Goal: Submit feedback/report problem: Leave review/rating

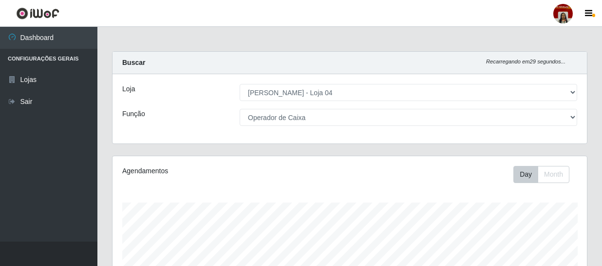
select select "251"
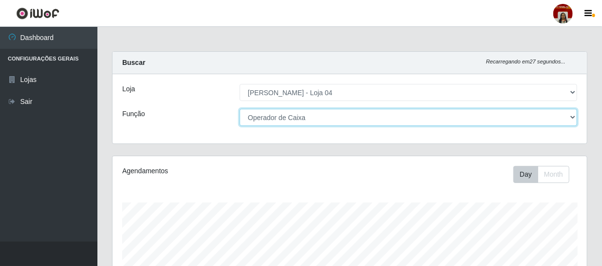
click at [321, 119] on select "[Selecione...] ASG ASG + ASG ++ Auxiliar de Depósito Auxiliar de Depósito + Aux…" at bounding box center [409, 117] width 338 height 17
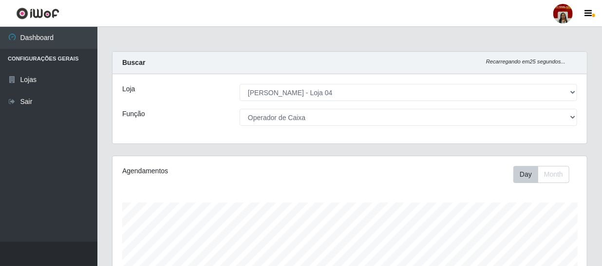
drag, startPoint x: 178, startPoint y: 107, endPoint x: 190, endPoint y: 108, distance: 12.2
click at [178, 108] on div "Loja [Selecione...] Mar Vermelho - Loja 04 Função [Selecione...] ASG ASG + ASG …" at bounding box center [350, 108] width 475 height 69
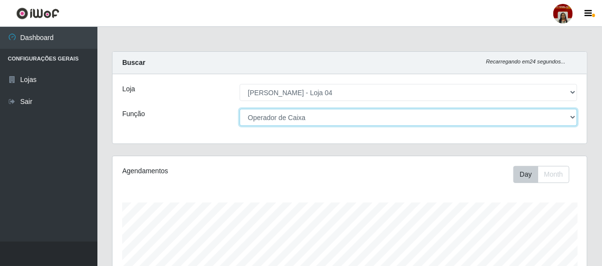
click at [291, 112] on select "[Selecione...] ASG ASG + ASG ++ Auxiliar de Depósito Auxiliar de Depósito + Aux…" at bounding box center [409, 117] width 338 height 17
select select "1"
click at [240, 109] on select "[Selecione...] ASG ASG + ASG ++ Auxiliar de Depósito Auxiliar de Depósito + Aux…" at bounding box center [409, 117] width 338 height 17
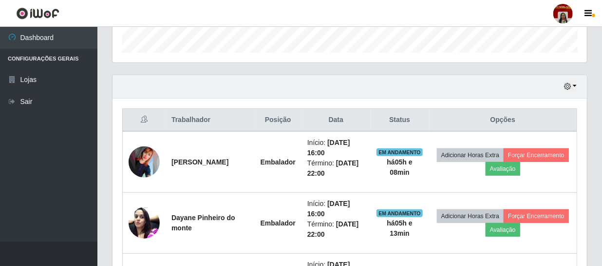
scroll to position [296, 0]
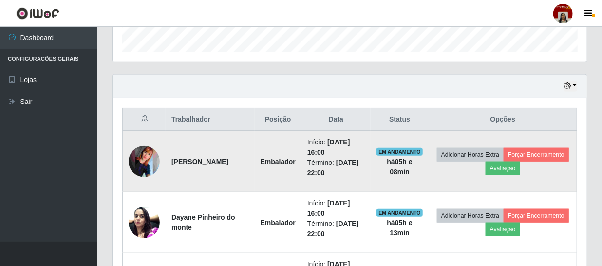
click at [141, 156] on img at bounding box center [144, 161] width 31 height 31
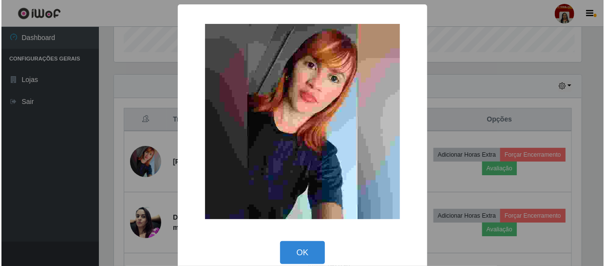
scroll to position [202, 470]
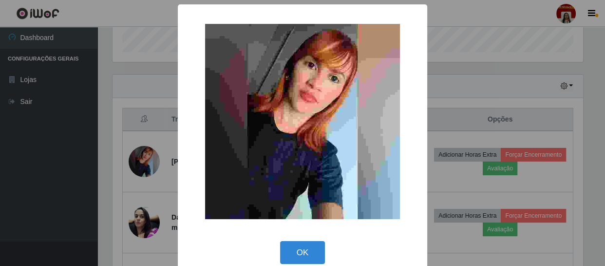
click at [83, 159] on div "× OK Cancel" at bounding box center [302, 133] width 605 height 266
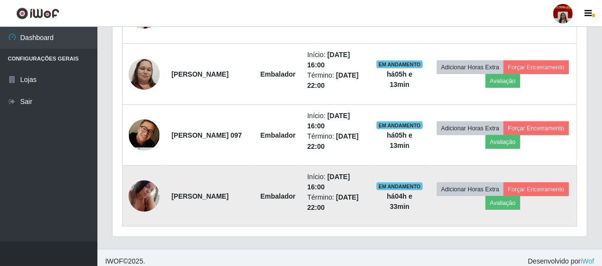
scroll to position [512, 0]
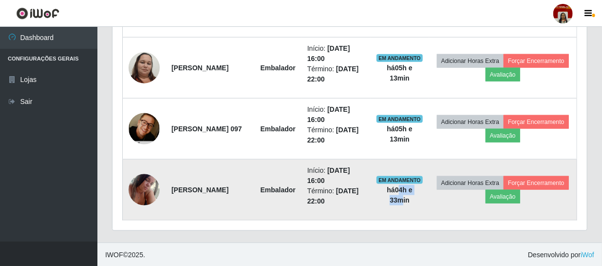
drag, startPoint x: 403, startPoint y: 186, endPoint x: 391, endPoint y: 194, distance: 14.2
click at [391, 194] on td "EM ANDAMENTO há 04 h e 33 min" at bounding box center [400, 189] width 58 height 61
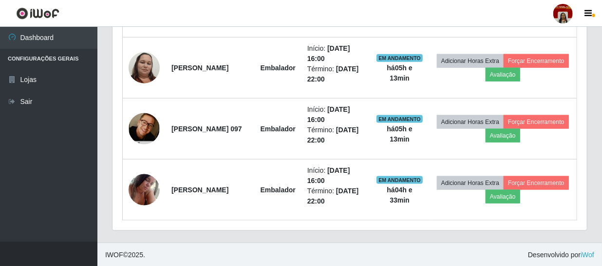
click at [359, 224] on div "Trabalhador Posição Data Status Opções jaqueline Ferreira Araújo Embalador Iníc…" at bounding box center [350, 57] width 475 height 348
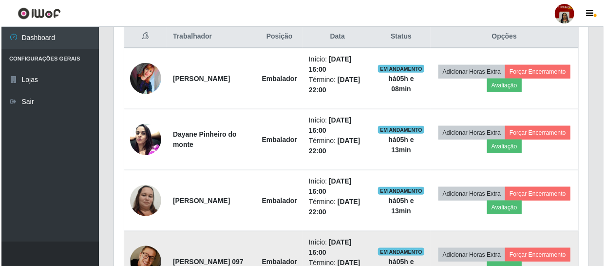
scroll to position [335, 0]
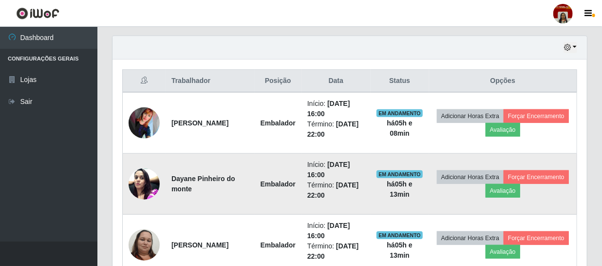
click at [132, 174] on img at bounding box center [144, 183] width 31 height 41
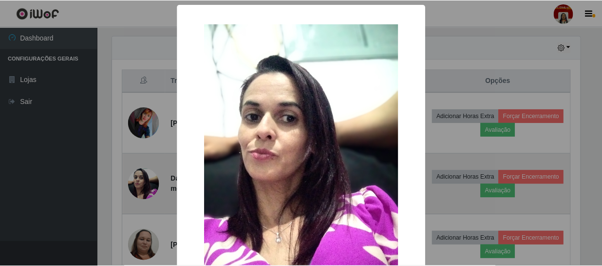
scroll to position [202, 470]
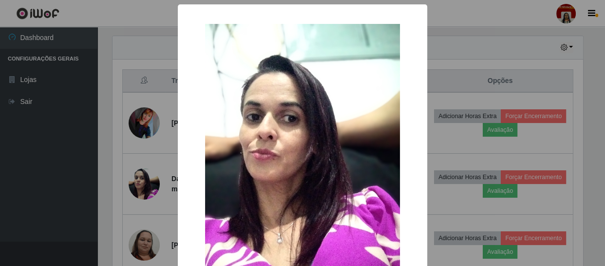
click at [100, 172] on div "× OK Cancel" at bounding box center [302, 133] width 605 height 266
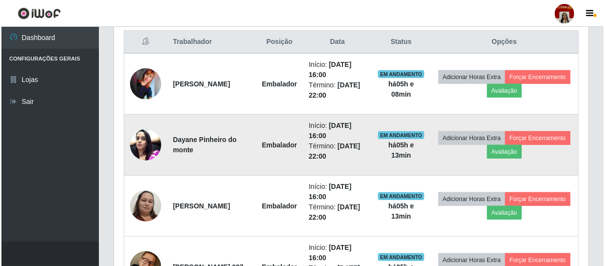
scroll to position [424, 0]
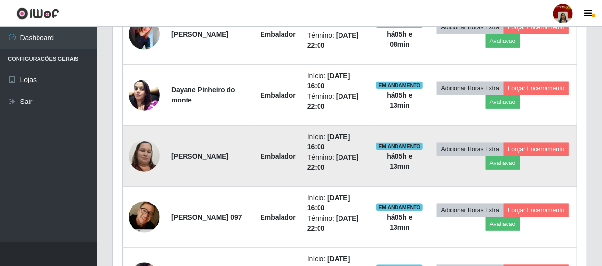
click at [150, 155] on img at bounding box center [144, 156] width 31 height 42
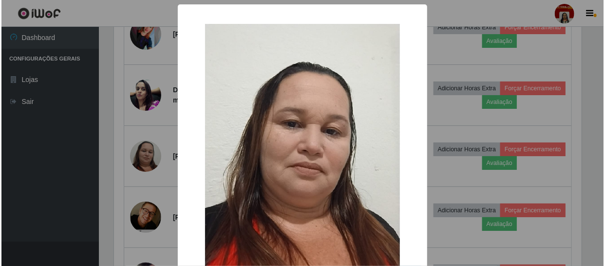
scroll to position [202, 470]
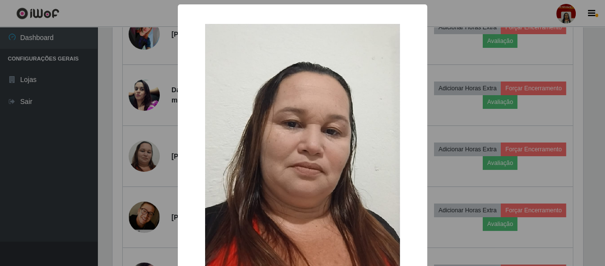
click at [79, 141] on div "× OK Cancel" at bounding box center [302, 133] width 605 height 266
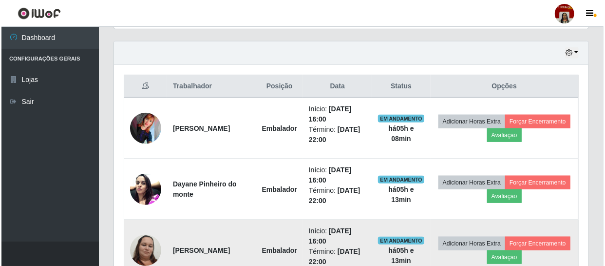
scroll to position [512, 0]
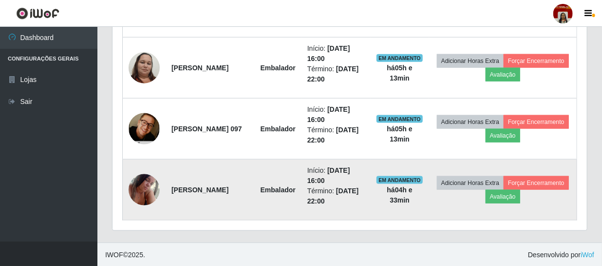
click at [147, 184] on img at bounding box center [144, 189] width 31 height 41
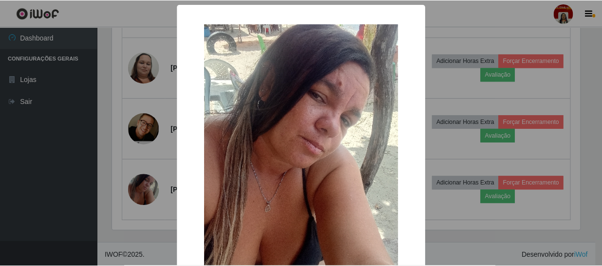
scroll to position [0, 0]
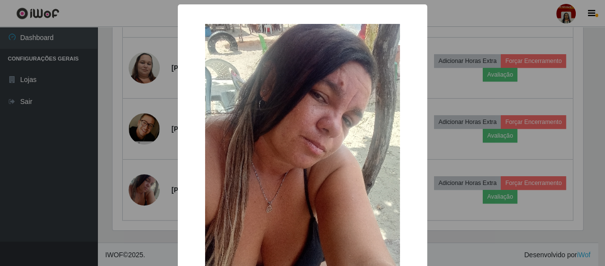
click at [60, 161] on div "× OK Cancel" at bounding box center [302, 133] width 605 height 266
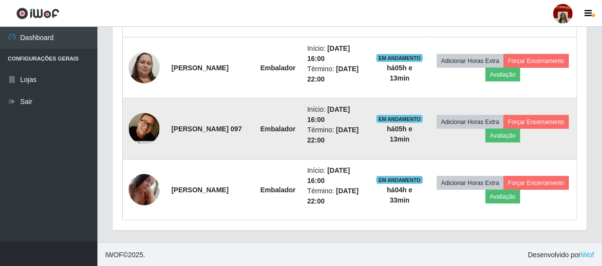
click at [134, 125] on img at bounding box center [144, 128] width 31 height 47
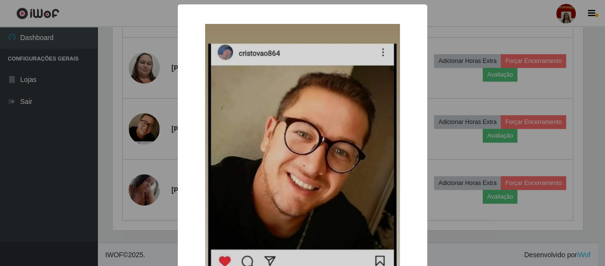
click at [76, 114] on div "× OK Cancel" at bounding box center [302, 133] width 605 height 266
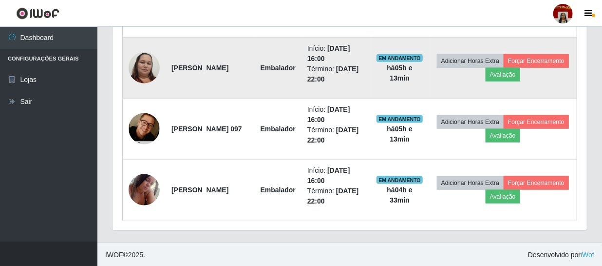
click at [154, 74] on img at bounding box center [144, 68] width 31 height 42
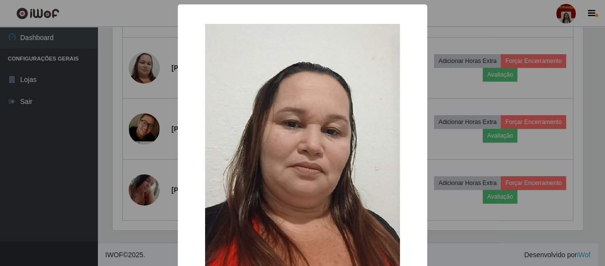
drag, startPoint x: 47, startPoint y: 161, endPoint x: 51, endPoint y: 124, distance: 36.8
click at [47, 161] on div "× OK Cancel" at bounding box center [302, 133] width 605 height 266
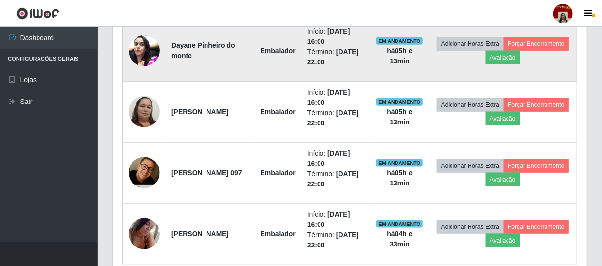
click at [141, 49] on img at bounding box center [144, 50] width 31 height 41
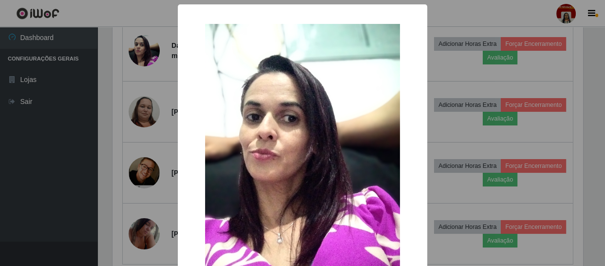
click at [53, 145] on div "× OK Cancel" at bounding box center [302, 133] width 605 height 266
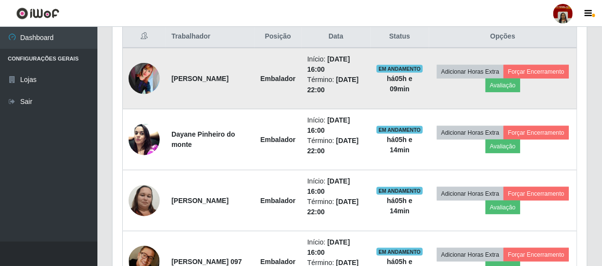
click at [147, 73] on img at bounding box center [144, 78] width 31 height 31
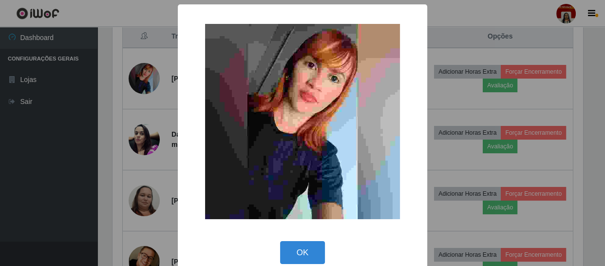
click at [49, 105] on div "× OK Cancel" at bounding box center [302, 133] width 605 height 266
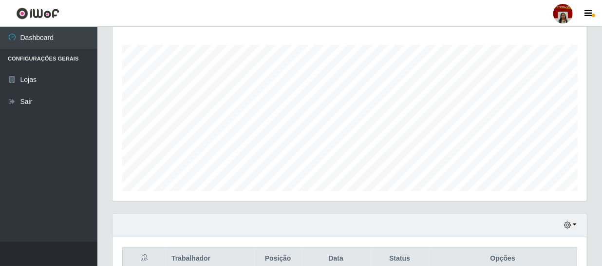
click at [565, 13] on div at bounding box center [563, 13] width 19 height 19
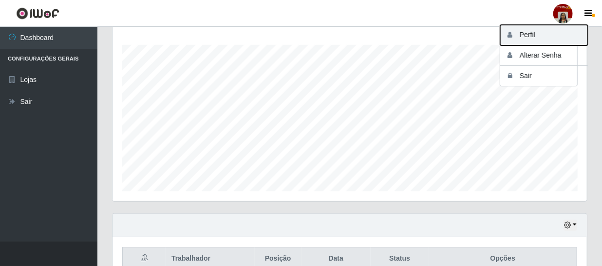
click at [510, 34] on icon "button" at bounding box center [510, 34] width 10 height 7
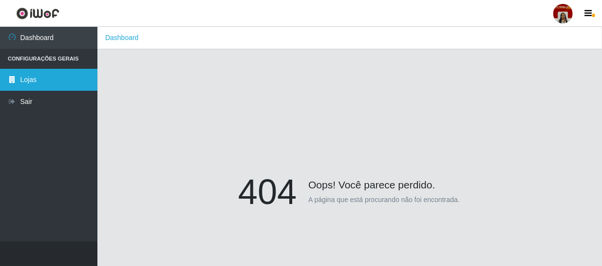
click at [97, 76] on link "Lojas" at bounding box center [48, 80] width 97 height 22
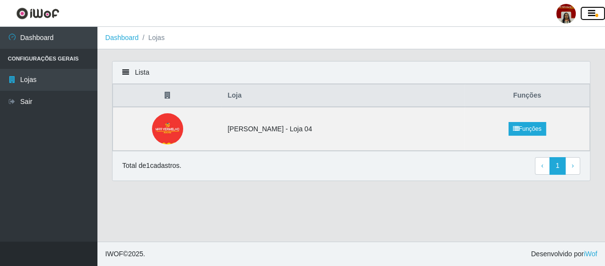
click at [590, 17] on icon "button" at bounding box center [591, 13] width 7 height 9
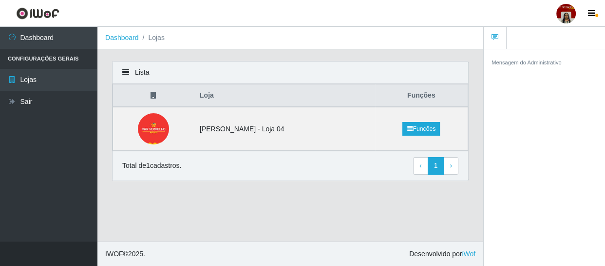
click at [541, 109] on div "Mensagem do Administrativo" at bounding box center [544, 159] width 121 height 220
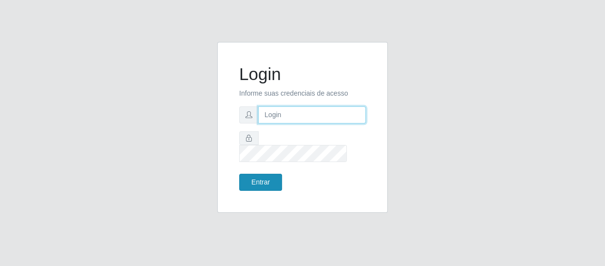
type input "[EMAIL_ADDRESS][DOMAIN_NAME]"
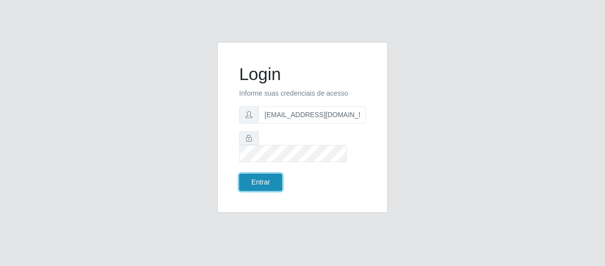
click at [249, 174] on button "Entrar" at bounding box center [260, 182] width 43 height 17
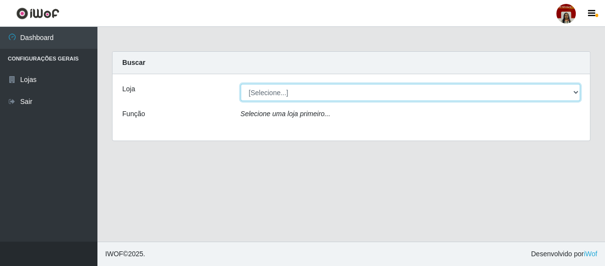
click at [575, 91] on select "[Selecione...] Mar Vermelho - Loja 04" at bounding box center [411, 92] width 340 height 17
select select "251"
click at [241, 84] on select "[Selecione...] Mar Vermelho - Loja 04" at bounding box center [411, 92] width 340 height 17
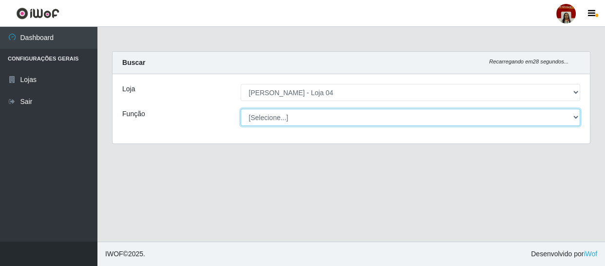
click at [566, 117] on select "[Selecione...] ASG ASG + ASG ++ Auxiliar de Depósito Auxiliar de Depósito + Aux…" at bounding box center [411, 117] width 340 height 17
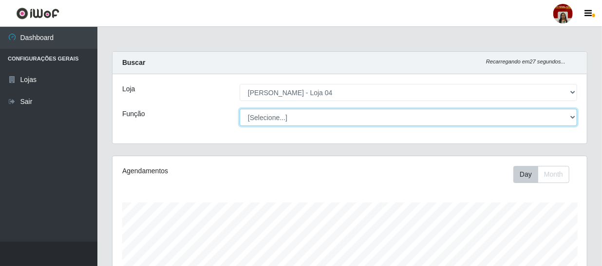
scroll to position [202, 475]
click at [240, 109] on select "[Selecione...] ASG ASG + ASG ++ Auxiliar de Depósito Auxiliar de Depósito + Aux…" at bounding box center [409, 117] width 338 height 17
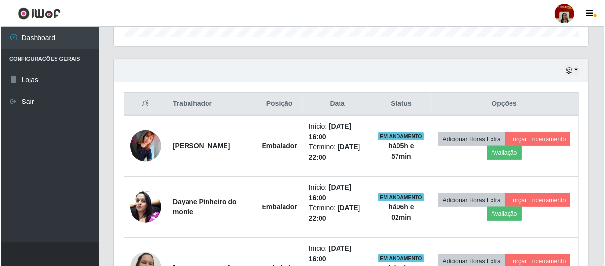
scroll to position [310, 0]
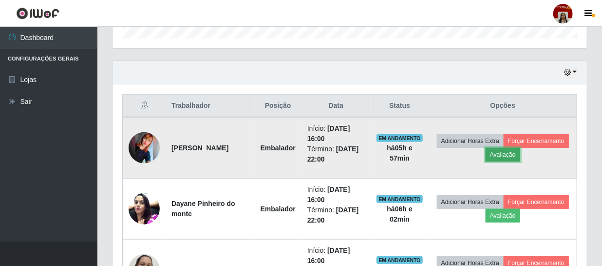
click at [510, 155] on button "Avaliação" at bounding box center [503, 155] width 35 height 14
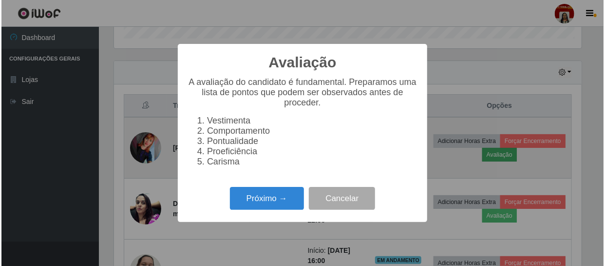
scroll to position [202, 470]
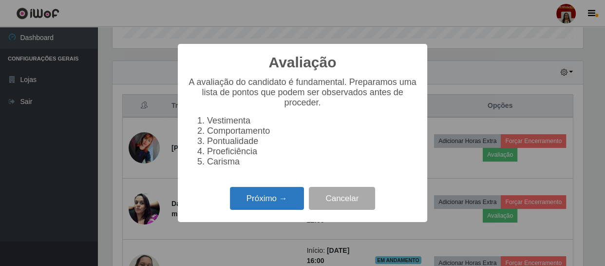
click at [286, 200] on button "Próximo →" at bounding box center [267, 198] width 74 height 23
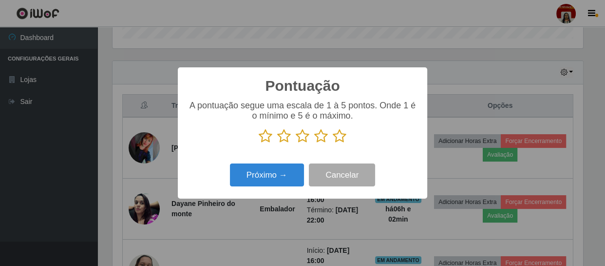
click at [338, 142] on icon at bounding box center [340, 136] width 14 height 15
click at [333, 143] on input "radio" at bounding box center [333, 143] width 0 height 0
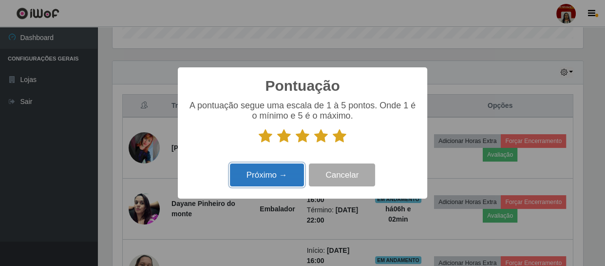
click at [296, 167] on button "Próximo →" at bounding box center [267, 174] width 74 height 23
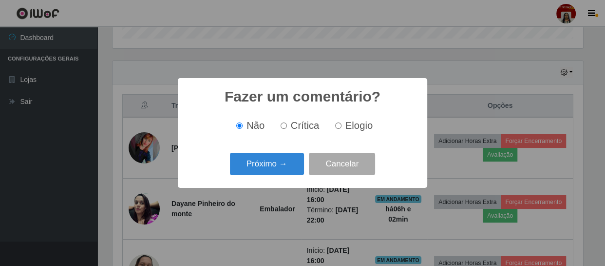
click at [296, 167] on button "Próximo →" at bounding box center [267, 164] width 74 height 23
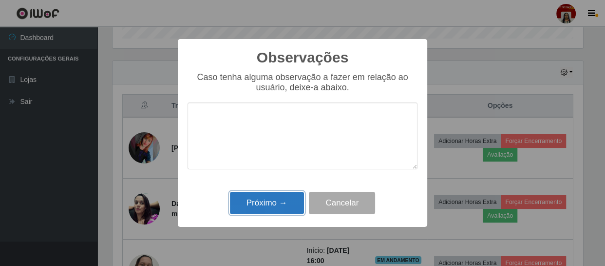
click at [297, 200] on button "Próximo →" at bounding box center [267, 203] width 74 height 23
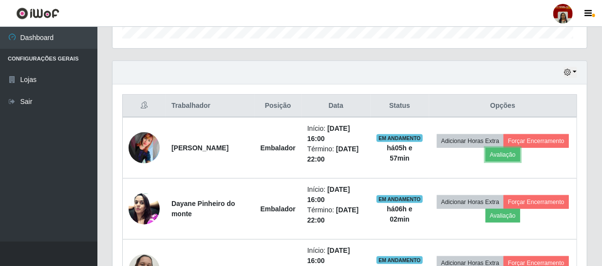
scroll to position [202, 475]
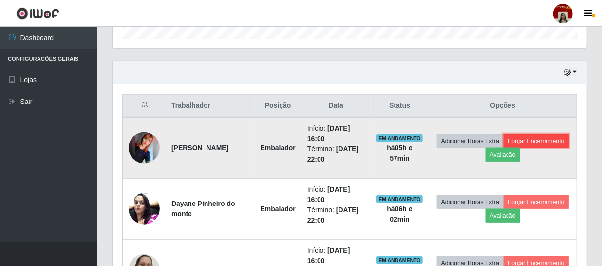
click at [551, 140] on button "Forçar Encerramento" at bounding box center [536, 141] width 65 height 14
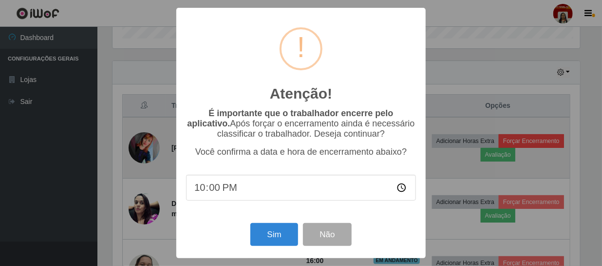
scroll to position [202, 470]
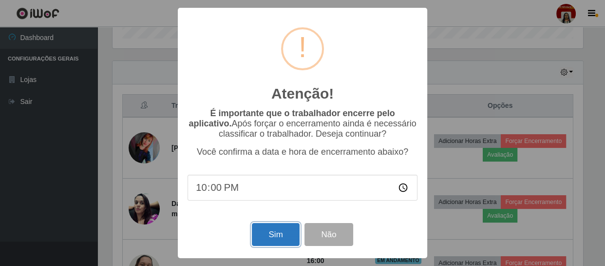
click at [287, 237] on button "Sim" at bounding box center [275, 234] width 47 height 23
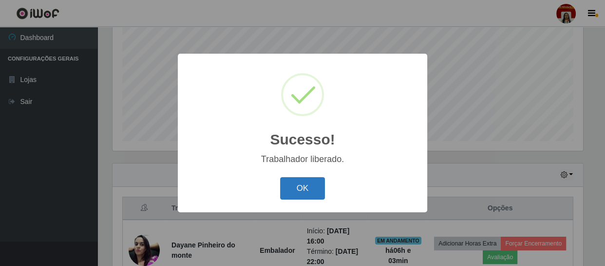
click at [300, 192] on button "OK" at bounding box center [302, 188] width 45 height 23
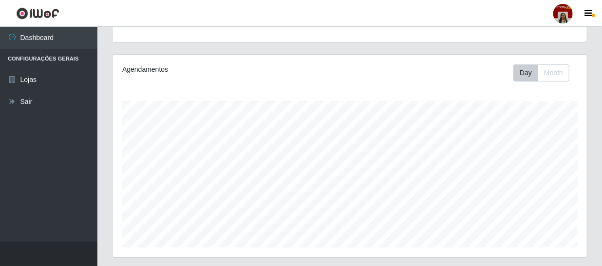
scroll to position [52, 0]
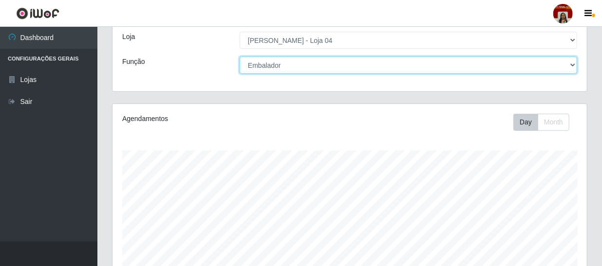
click at [575, 65] on select "[Selecione...] ASG ASG + ASG ++ Auxiliar de Depósito Auxiliar de Depósito + Aux…" at bounding box center [409, 65] width 338 height 17
click at [240, 57] on select "[Selecione...] ASG ASG + ASG ++ Auxiliar de Depósito Auxiliar de Depósito + Aux…" at bounding box center [409, 65] width 338 height 17
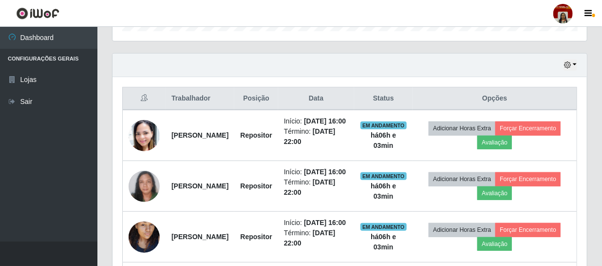
scroll to position [318, 0]
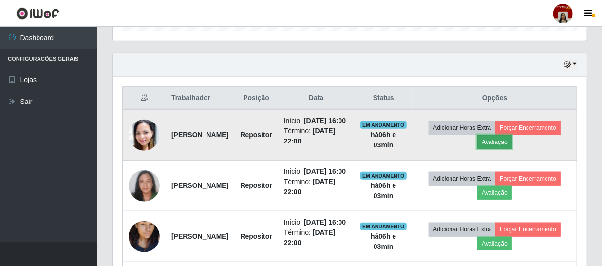
click at [512, 146] on button "Avaliação" at bounding box center [495, 142] width 35 height 14
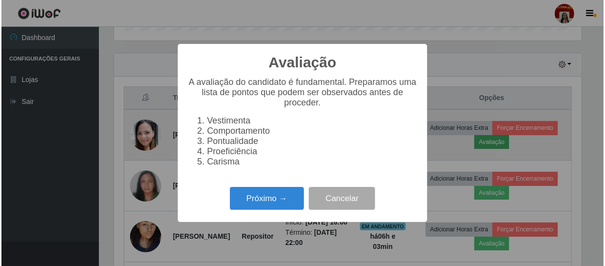
scroll to position [202, 470]
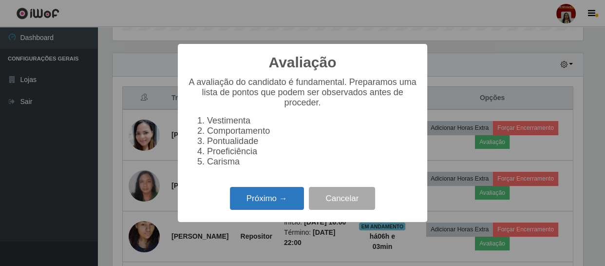
click at [287, 208] on button "Próximo →" at bounding box center [267, 198] width 74 height 23
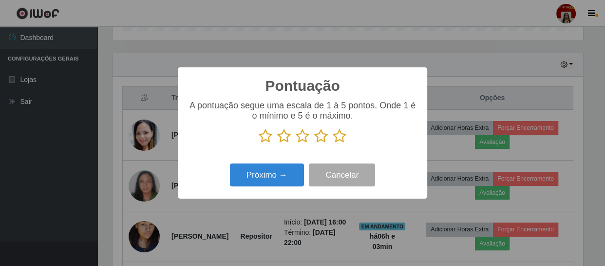
click at [334, 142] on icon at bounding box center [340, 136] width 14 height 15
click at [333, 143] on input "radio" at bounding box center [333, 143] width 0 height 0
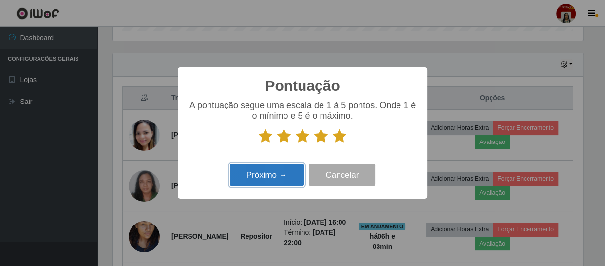
click at [278, 174] on button "Próximo →" at bounding box center [267, 174] width 74 height 23
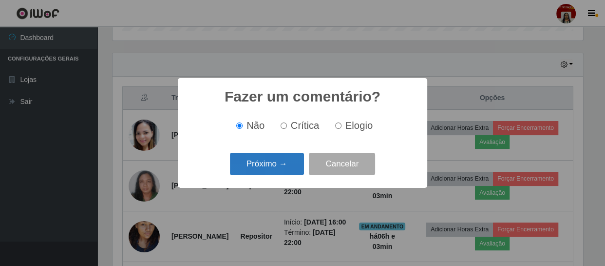
click at [279, 165] on button "Próximo →" at bounding box center [267, 164] width 74 height 23
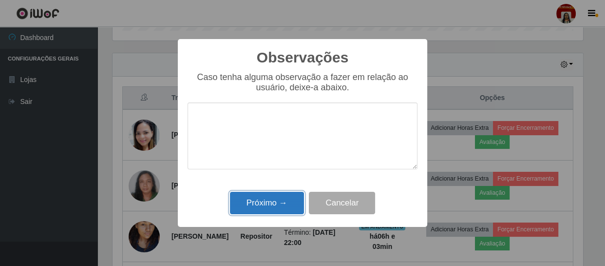
click at [286, 197] on button "Próximo →" at bounding box center [267, 203] width 74 height 23
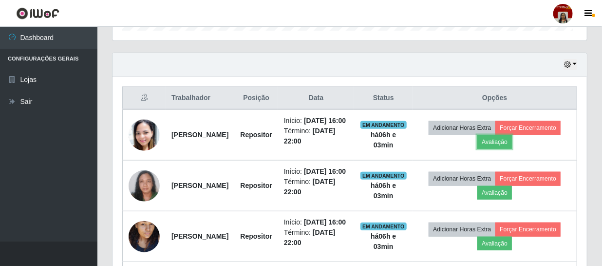
scroll to position [202, 475]
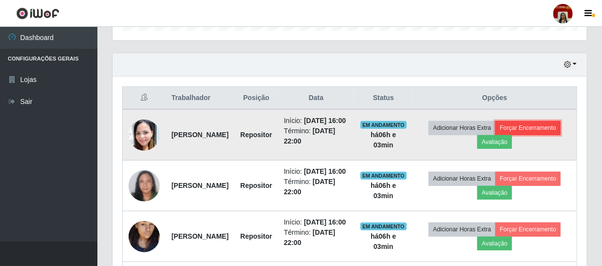
click at [496, 135] on button "Forçar Encerramento" at bounding box center [528, 128] width 65 height 14
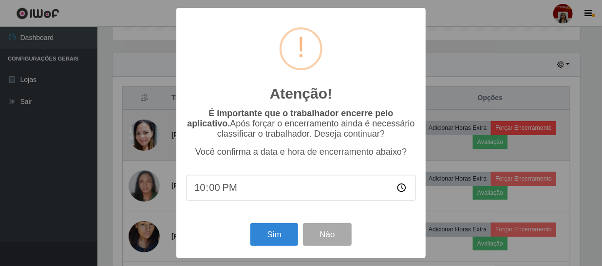
scroll to position [0, 0]
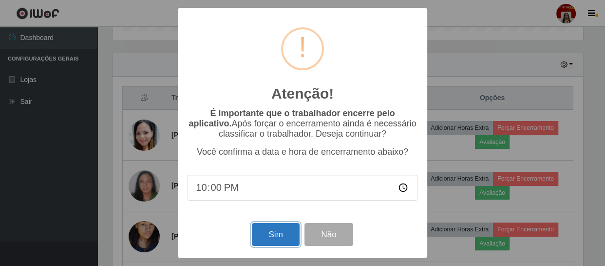
click at [278, 236] on button "Sim" at bounding box center [275, 234] width 47 height 23
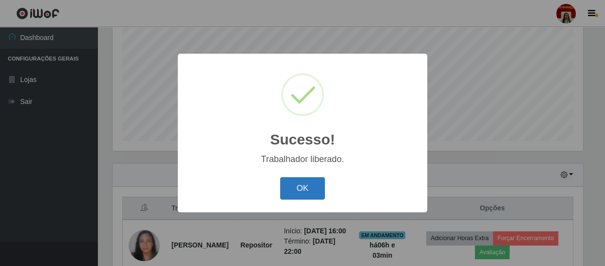
click at [313, 181] on button "OK" at bounding box center [302, 188] width 45 height 23
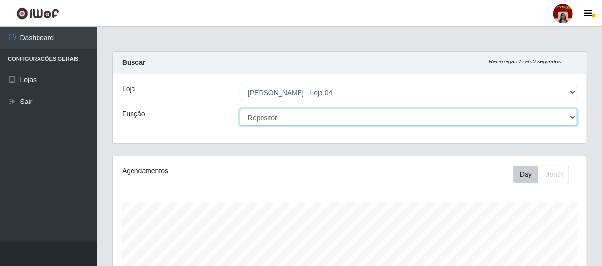
click at [571, 121] on select "[Selecione...] ASG ASG + ASG ++ Auxiliar de Depósito Auxiliar de Depósito + Aux…" at bounding box center [409, 117] width 338 height 17
click at [240, 109] on select "[Selecione...] ASG ASG + ASG ++ Auxiliar de Depósito Auxiliar de Depósito + Aux…" at bounding box center [409, 117] width 338 height 17
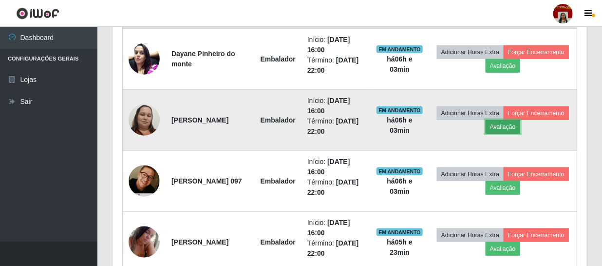
click at [518, 126] on button "Avaliação" at bounding box center [503, 127] width 35 height 14
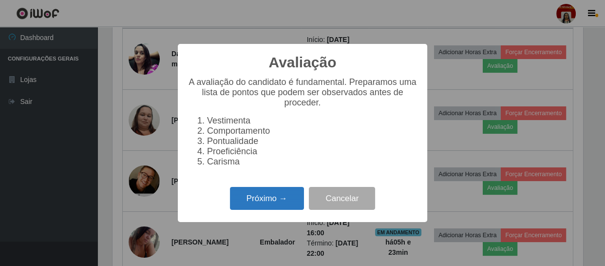
click at [279, 199] on button "Próximo →" at bounding box center [267, 198] width 74 height 23
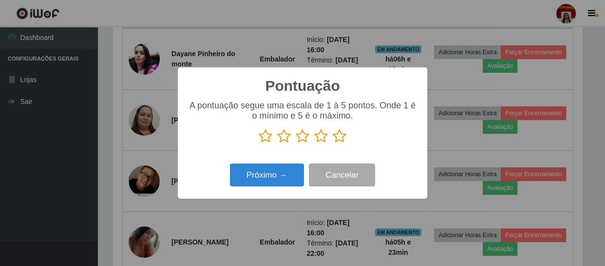
click at [346, 137] on p at bounding box center [303, 136] width 230 height 15
click at [340, 138] on icon at bounding box center [340, 136] width 14 height 15
click at [333, 143] on input "radio" at bounding box center [333, 143] width 0 height 0
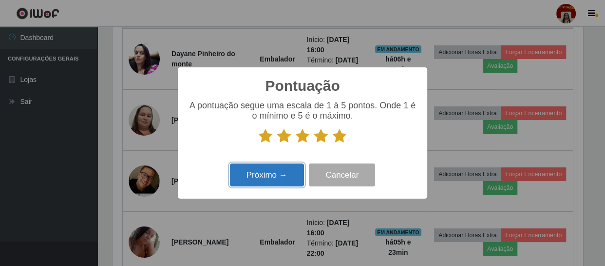
click at [278, 174] on button "Próximo →" at bounding box center [267, 174] width 74 height 23
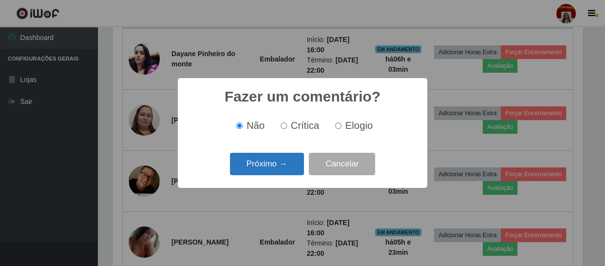
click at [285, 167] on button "Próximo →" at bounding box center [267, 164] width 74 height 23
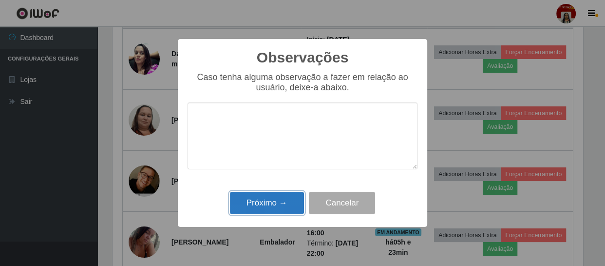
click at [272, 199] on button "Próximo →" at bounding box center [267, 203] width 74 height 23
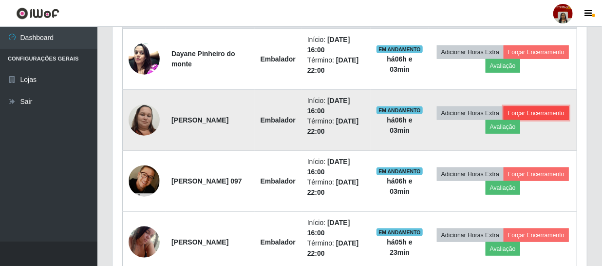
click at [525, 112] on button "Forçar Encerramento" at bounding box center [536, 113] width 65 height 14
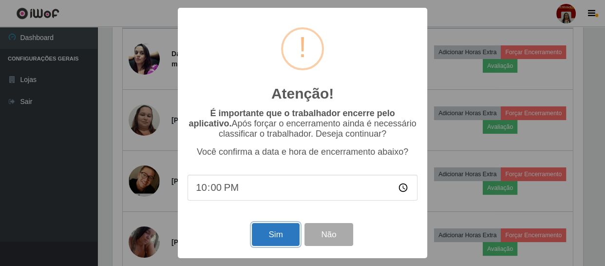
click at [274, 233] on button "Sim" at bounding box center [275, 234] width 47 height 23
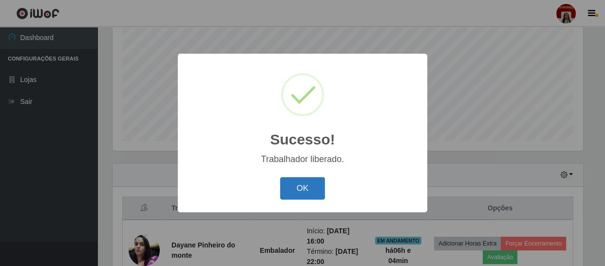
click at [295, 195] on button "OK" at bounding box center [302, 188] width 45 height 23
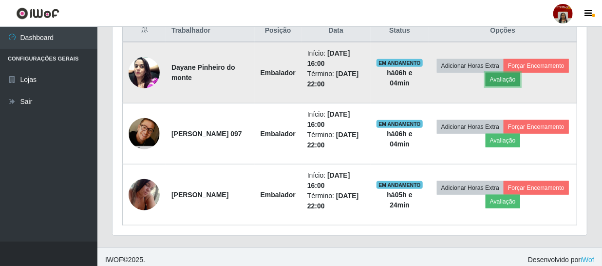
click at [499, 78] on button "Avaliação" at bounding box center [503, 80] width 35 height 14
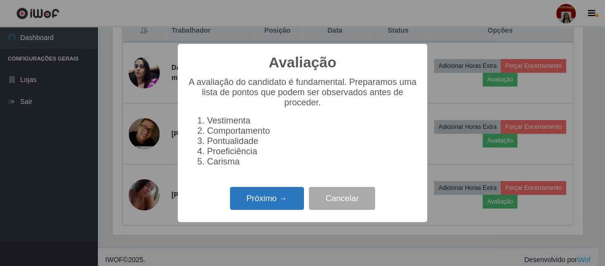
click at [279, 201] on button "Próximo →" at bounding box center [267, 198] width 74 height 23
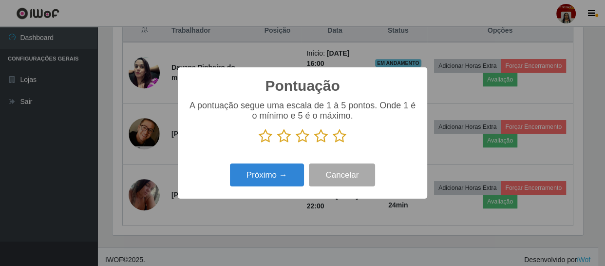
click at [342, 137] on icon at bounding box center [340, 136] width 14 height 15
click at [333, 143] on input "radio" at bounding box center [333, 143] width 0 height 0
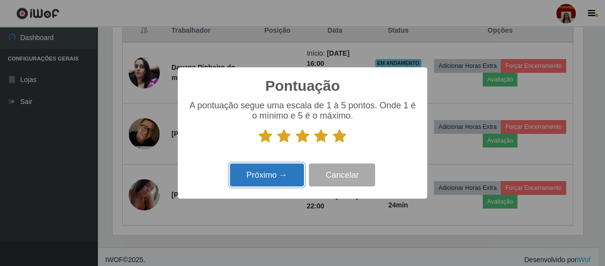
click at [268, 185] on button "Próximo →" at bounding box center [267, 174] width 74 height 23
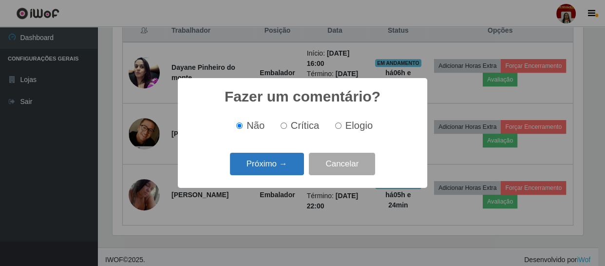
click at [295, 167] on button "Próximo →" at bounding box center [267, 164] width 74 height 23
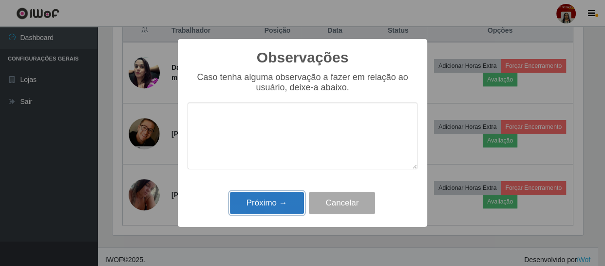
click at [277, 196] on button "Próximo →" at bounding box center [267, 203] width 74 height 23
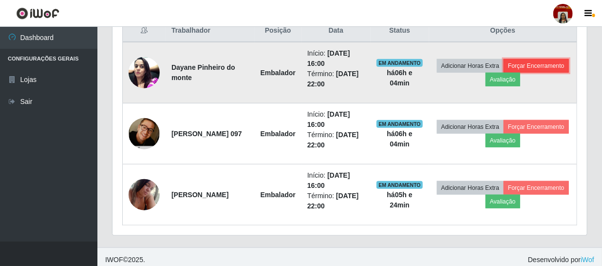
click at [519, 63] on button "Forçar Encerramento" at bounding box center [536, 66] width 65 height 14
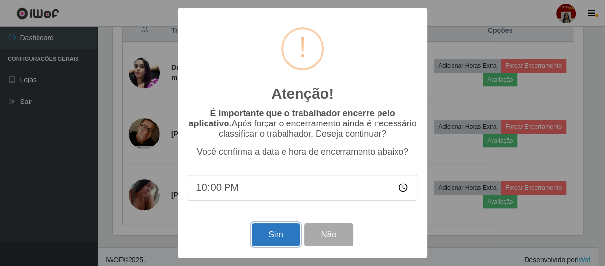
click at [265, 241] on button "Sim" at bounding box center [275, 234] width 47 height 23
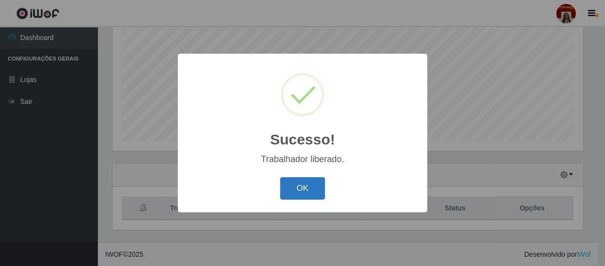
click at [304, 186] on button "OK" at bounding box center [302, 188] width 45 height 23
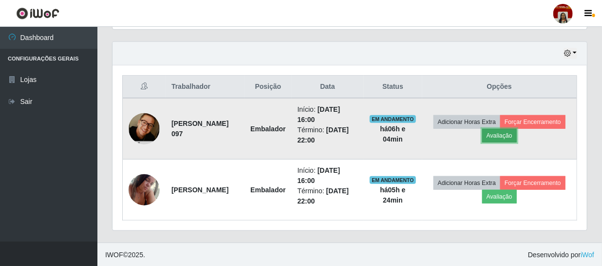
click at [503, 130] on button "Avaliação" at bounding box center [500, 136] width 35 height 14
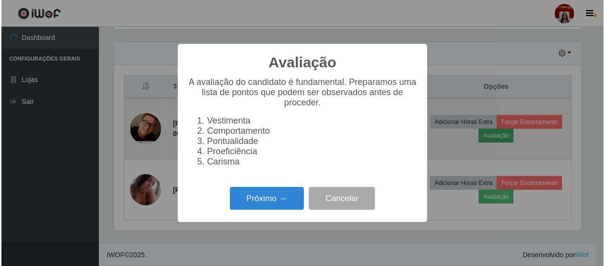
scroll to position [202, 470]
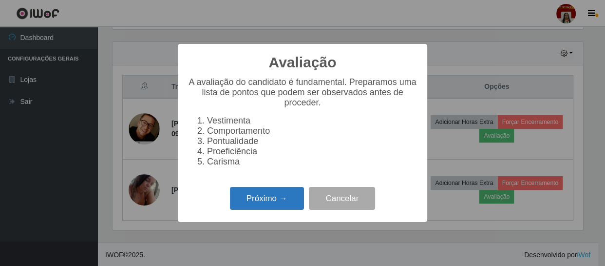
click at [257, 206] on button "Próximo →" at bounding box center [267, 198] width 74 height 23
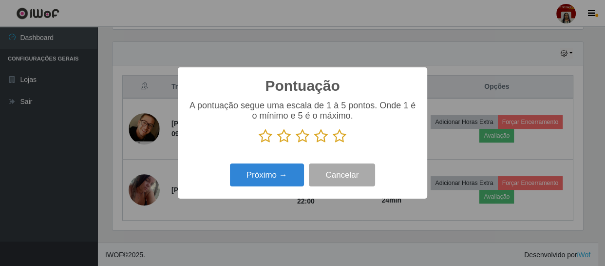
click at [338, 135] on icon at bounding box center [340, 136] width 14 height 15
click at [333, 143] on input "radio" at bounding box center [333, 143] width 0 height 0
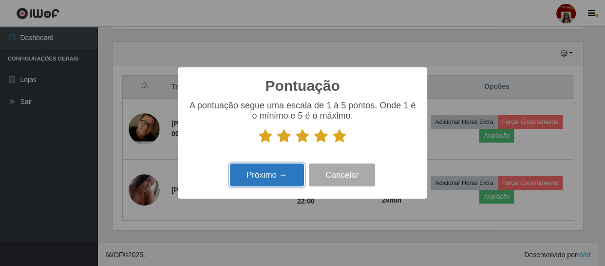
click at [277, 182] on button "Próximo →" at bounding box center [267, 174] width 74 height 23
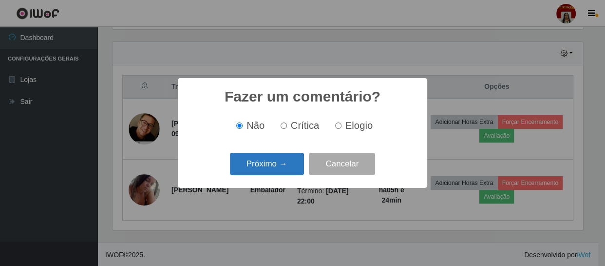
click at [283, 161] on button "Próximo →" at bounding box center [267, 164] width 74 height 23
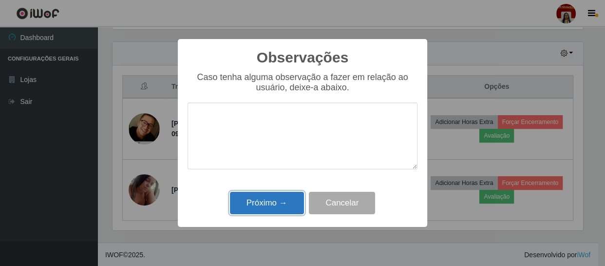
click at [255, 203] on button "Próximo →" at bounding box center [267, 203] width 74 height 23
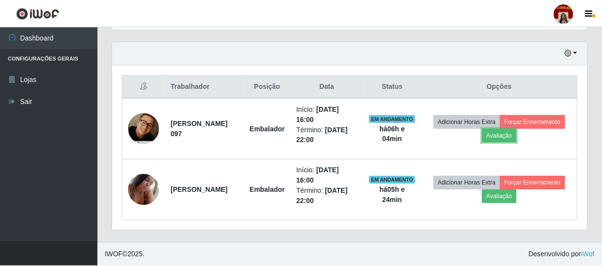
scroll to position [202, 475]
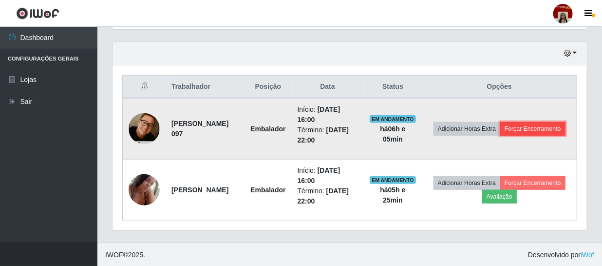
click at [521, 130] on button "Forçar Encerramento" at bounding box center [533, 129] width 65 height 14
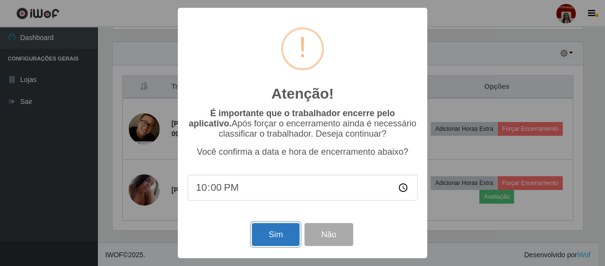
click at [268, 233] on button "Sim" at bounding box center [275, 234] width 47 height 23
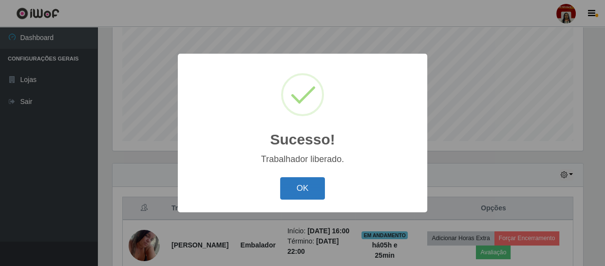
click at [304, 185] on button "OK" at bounding box center [302, 188] width 45 height 23
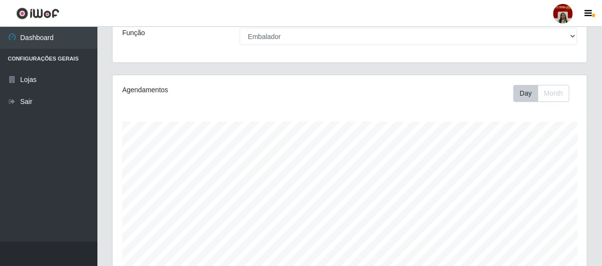
scroll to position [30, 0]
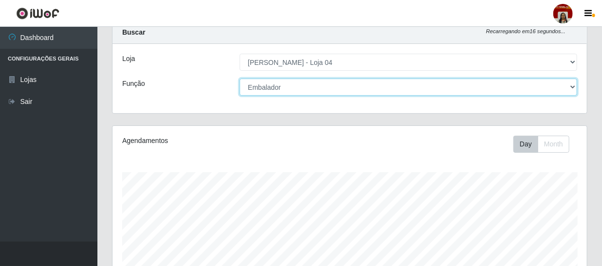
click at [552, 86] on select "[Selecione...] ASG ASG + ASG ++ Auxiliar de Depósito Auxiliar de Depósito + Aux…" at bounding box center [409, 86] width 338 height 17
click at [240, 78] on select "[Selecione...] ASG ASG + ASG ++ Auxiliar de Depósito Auxiliar de Depósito + Aux…" at bounding box center [409, 86] width 338 height 17
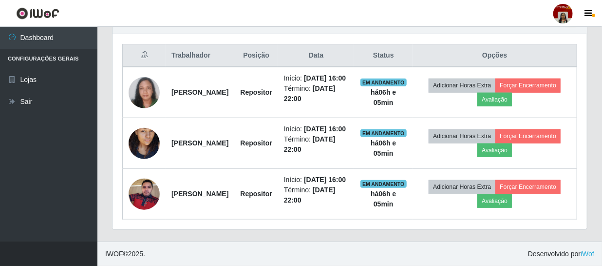
scroll to position [385, 0]
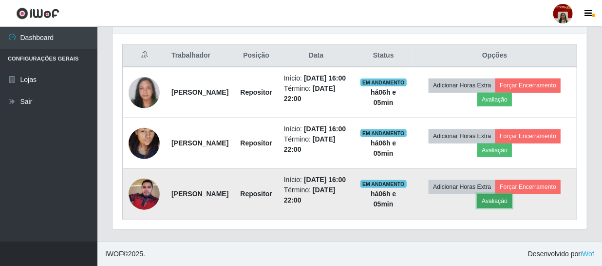
click at [512, 200] on button "Avaliação" at bounding box center [495, 201] width 35 height 14
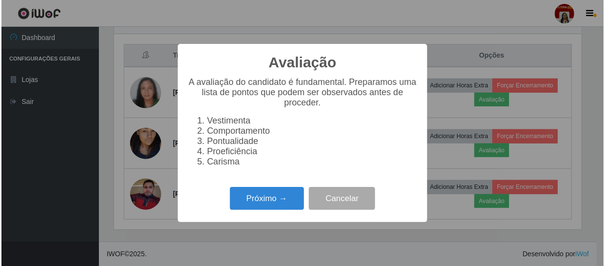
scroll to position [202, 470]
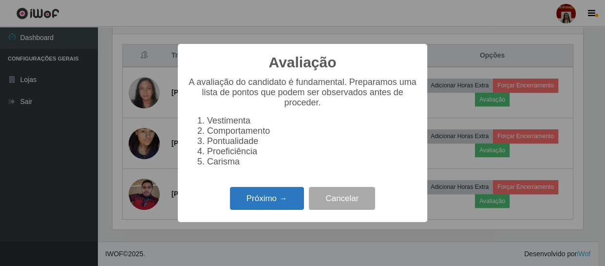
click at [255, 204] on button "Próximo →" at bounding box center [267, 198] width 74 height 23
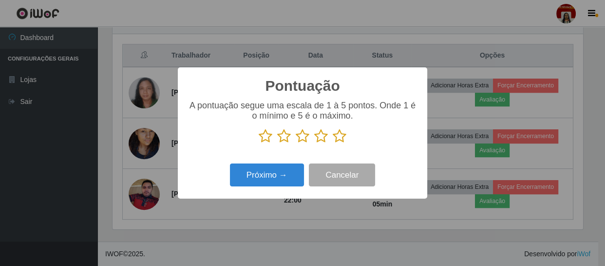
click at [341, 138] on icon at bounding box center [340, 136] width 14 height 15
click at [333, 143] on input "radio" at bounding box center [333, 143] width 0 height 0
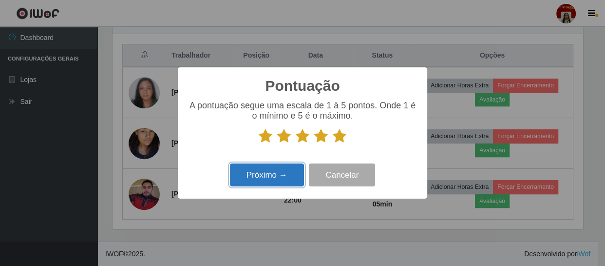
click at [265, 173] on button "Próximo →" at bounding box center [267, 174] width 74 height 23
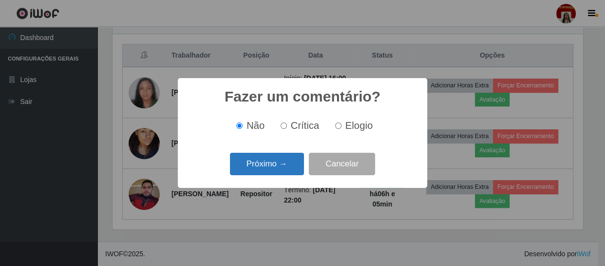
click at [266, 167] on button "Próximo →" at bounding box center [267, 164] width 74 height 23
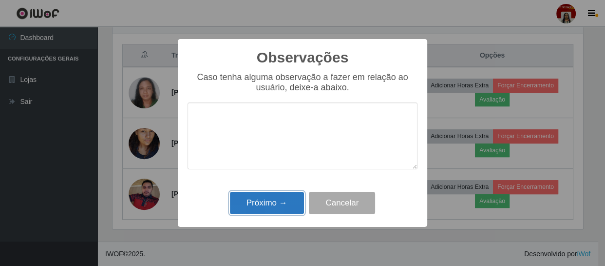
click at [263, 202] on button "Próximo →" at bounding box center [267, 203] width 74 height 23
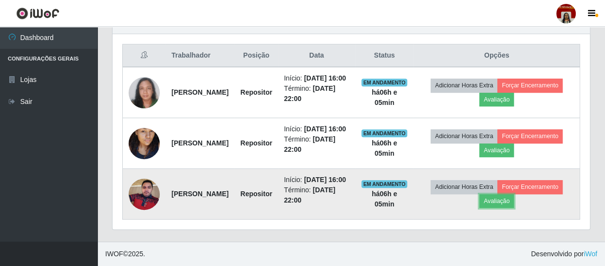
scroll to position [202, 475]
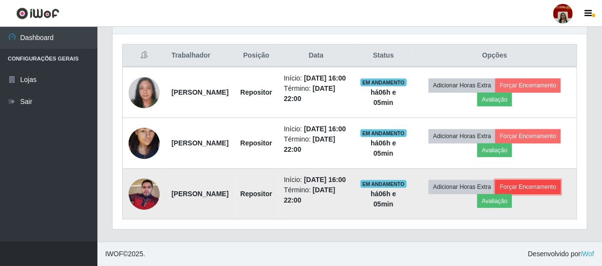
click at [496, 194] on button "Forçar Encerramento" at bounding box center [528, 187] width 65 height 14
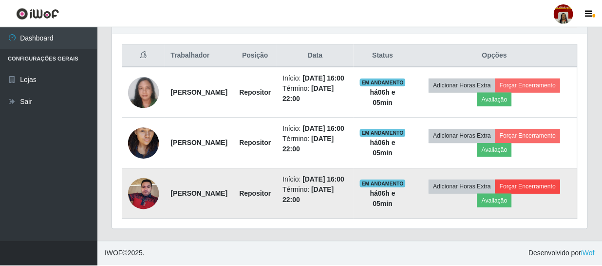
scroll to position [202, 470]
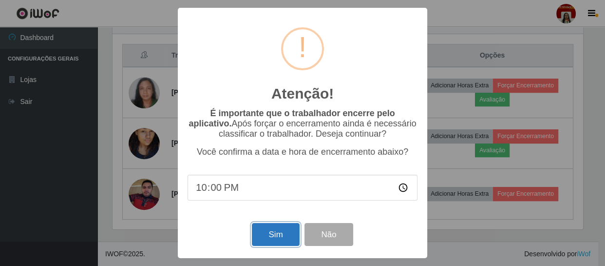
click at [275, 233] on button "Sim" at bounding box center [275, 234] width 47 height 23
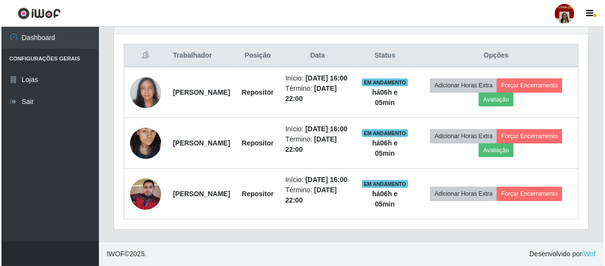
scroll to position [487209, 486940]
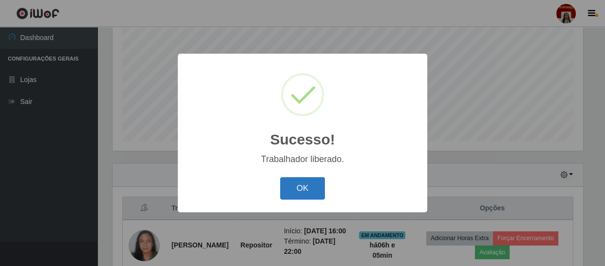
click at [294, 197] on button "OK" at bounding box center [302, 188] width 45 height 23
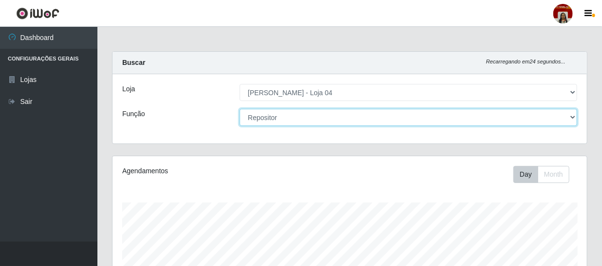
click at [550, 116] on select "[Selecione...] ASG ASG + ASG ++ Auxiliar de Depósito Auxiliar de Depósito + Aux…" at bounding box center [409, 117] width 338 height 17
click at [240, 109] on select "[Selecione...] ASG ASG + ASG ++ Auxiliar de Depósito Auxiliar de Depósito + Aux…" at bounding box center [409, 117] width 338 height 17
click at [572, 116] on select "[Selecione...] ASG ASG + ASG ++ Auxiliar de Depósito Auxiliar de Depósito + Aux…" at bounding box center [409, 117] width 338 height 17
click at [240, 109] on select "[Selecione...] ASG ASG + ASG ++ Auxiliar de Depósito Auxiliar de Depósito + Aux…" at bounding box center [409, 117] width 338 height 17
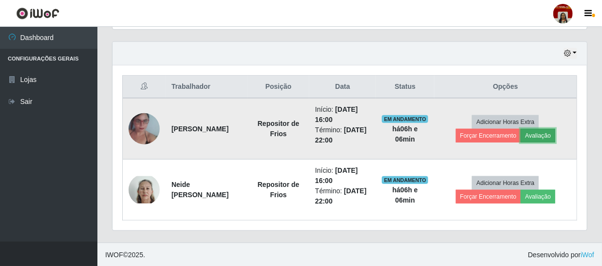
click at [541, 134] on button "Avaliação" at bounding box center [538, 136] width 35 height 14
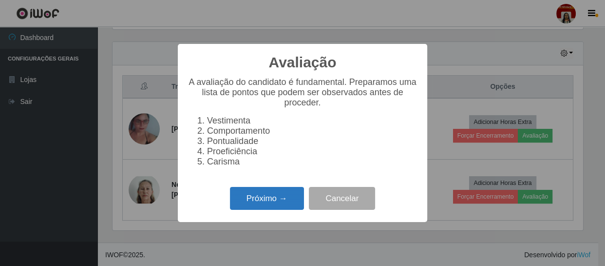
click at [287, 209] on button "Próximo →" at bounding box center [267, 198] width 74 height 23
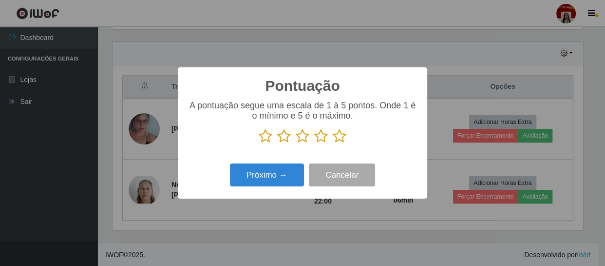
click at [336, 135] on icon at bounding box center [340, 136] width 14 height 15
click at [333, 143] on input "radio" at bounding box center [333, 143] width 0 height 0
click at [272, 189] on div "Próximo → Cancelar" at bounding box center [303, 175] width 230 height 28
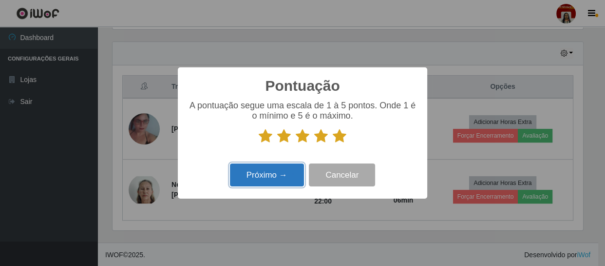
click at [272, 181] on button "Próximo →" at bounding box center [267, 174] width 74 height 23
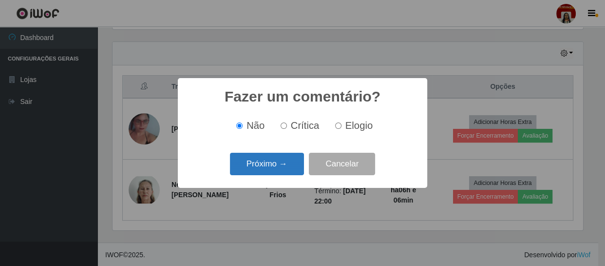
click at [282, 162] on button "Próximo →" at bounding box center [267, 164] width 74 height 23
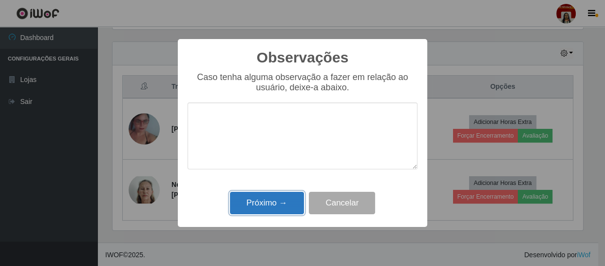
click at [264, 200] on button "Próximo →" at bounding box center [267, 203] width 74 height 23
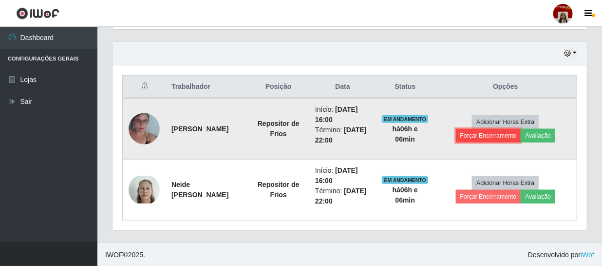
click at [492, 133] on button "Forçar Encerramento" at bounding box center [488, 136] width 65 height 14
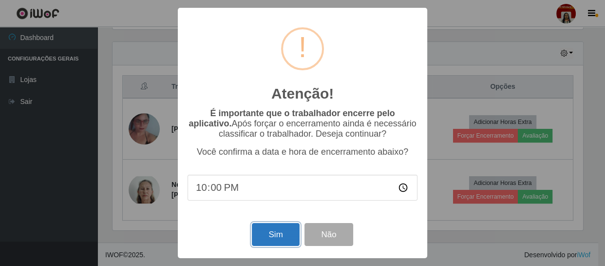
click at [278, 234] on button "Sim" at bounding box center [275, 234] width 47 height 23
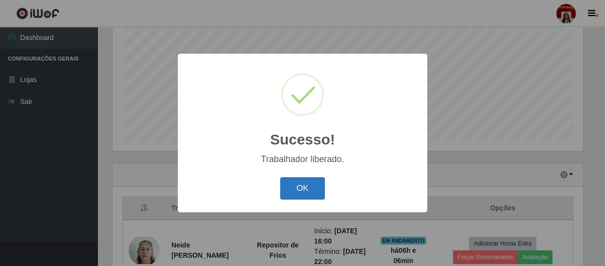
click at [314, 186] on button "OK" at bounding box center [302, 188] width 45 height 23
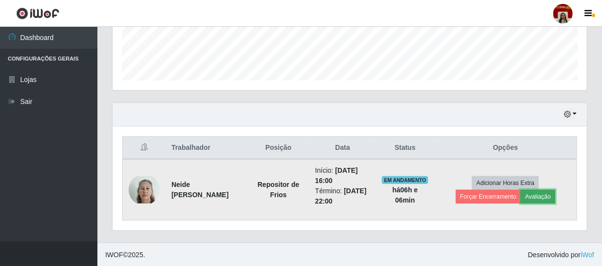
click at [533, 193] on button "Avaliação" at bounding box center [538, 197] width 35 height 14
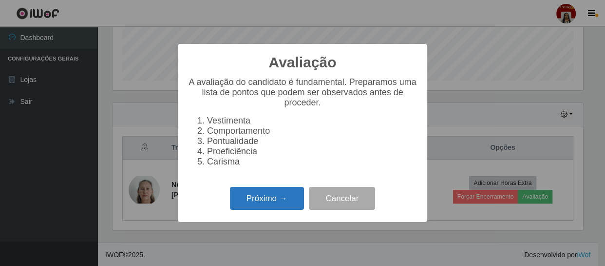
click at [277, 199] on button "Próximo →" at bounding box center [267, 198] width 74 height 23
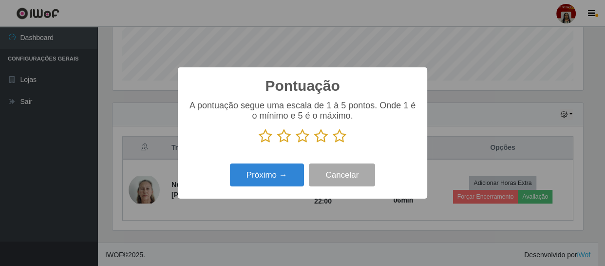
click at [341, 136] on icon at bounding box center [340, 136] width 14 height 15
click at [333, 143] on input "radio" at bounding box center [333, 143] width 0 height 0
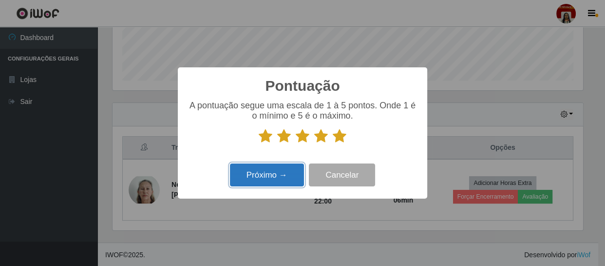
click at [287, 174] on button "Próximo →" at bounding box center [267, 174] width 74 height 23
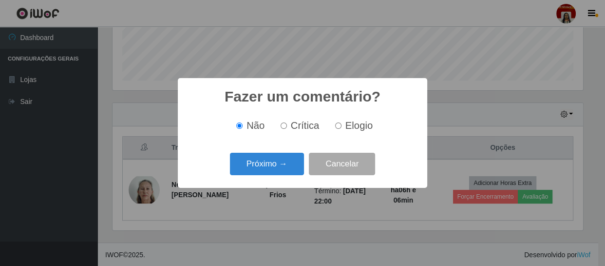
click at [287, 174] on button "Próximo →" at bounding box center [267, 164] width 74 height 23
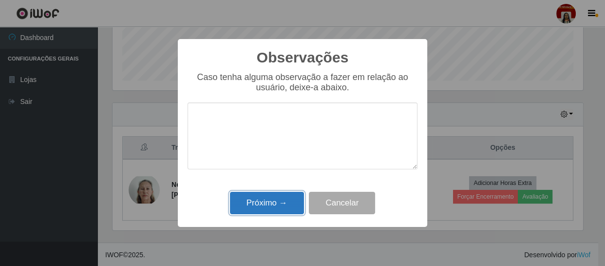
click at [290, 208] on button "Próximo →" at bounding box center [267, 203] width 74 height 23
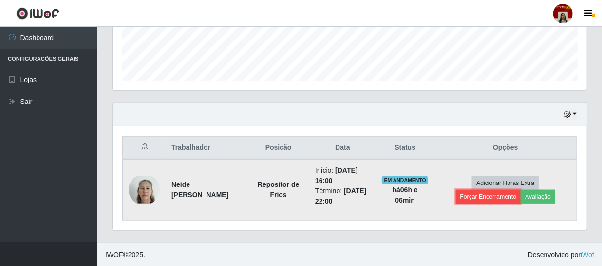
click at [484, 198] on button "Forçar Encerramento" at bounding box center [488, 197] width 65 height 14
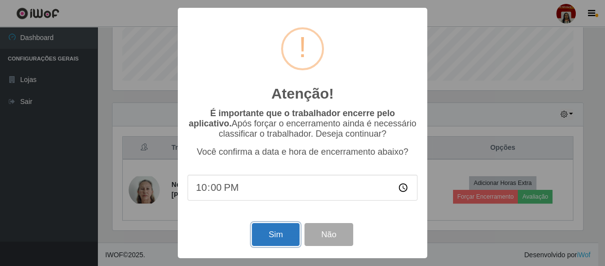
click at [285, 231] on button "Sim" at bounding box center [275, 234] width 47 height 23
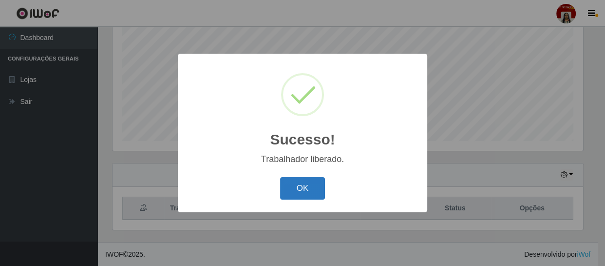
click at [297, 188] on button "OK" at bounding box center [302, 188] width 45 height 23
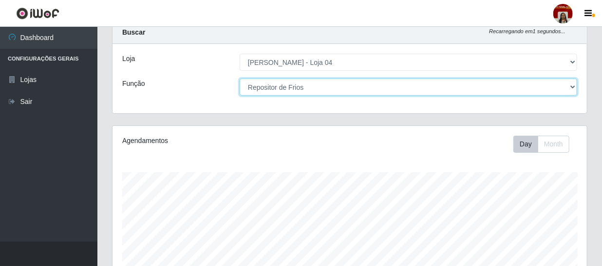
click at [561, 84] on select "[Selecione...] ASG ASG + ASG ++ Auxiliar de Depósito Auxiliar de Depósito + Aux…" at bounding box center [409, 86] width 338 height 17
select select "1"
click at [240, 78] on select "[Selecione...] ASG ASG + ASG ++ Auxiliar de Depósito Auxiliar de Depósito + Aux…" at bounding box center [409, 86] width 338 height 17
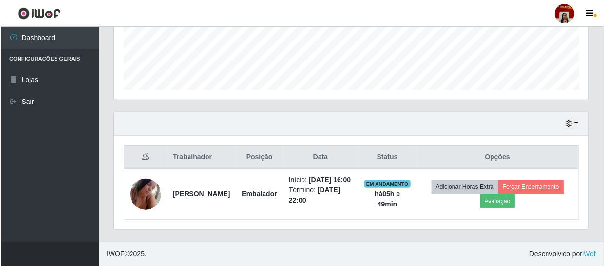
scroll to position [268, 0]
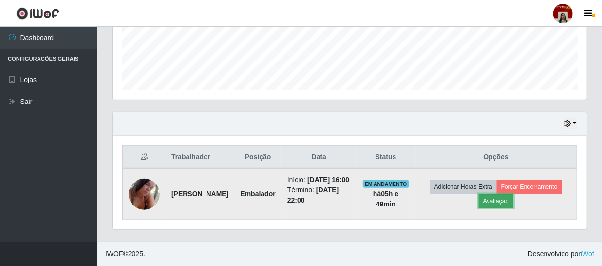
click at [510, 194] on button "Avaliação" at bounding box center [496, 201] width 35 height 14
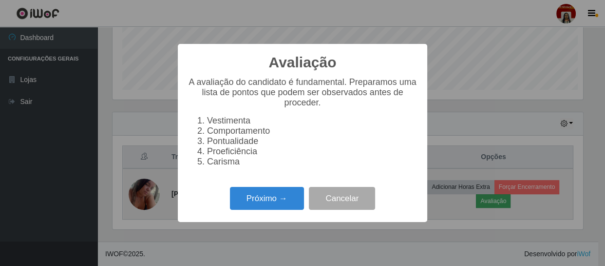
scroll to position [202, 470]
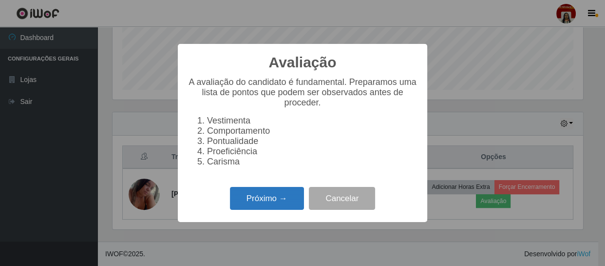
click at [277, 197] on button "Próximo →" at bounding box center [267, 198] width 74 height 23
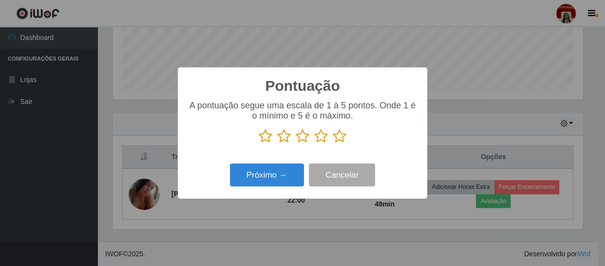
scroll to position [487209, 486940]
click at [341, 136] on icon at bounding box center [340, 136] width 14 height 15
click at [333, 143] on input "radio" at bounding box center [333, 143] width 0 height 0
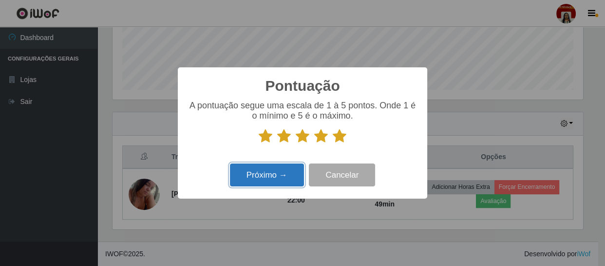
click at [285, 174] on button "Próximo →" at bounding box center [267, 174] width 74 height 23
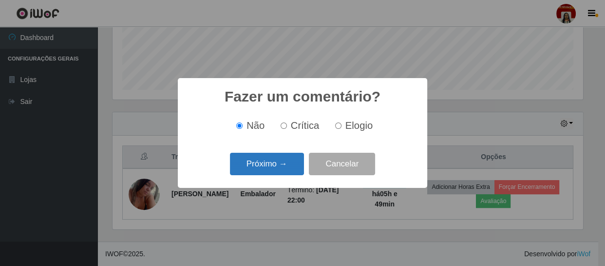
click at [280, 166] on button "Próximo →" at bounding box center [267, 164] width 74 height 23
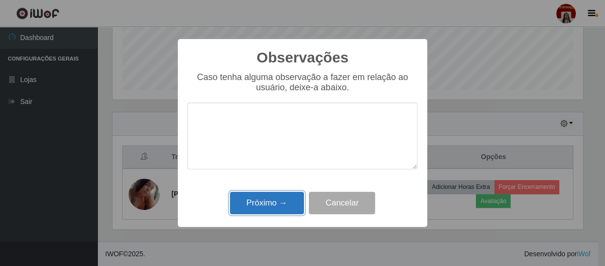
click at [273, 205] on button "Próximo →" at bounding box center [267, 203] width 74 height 23
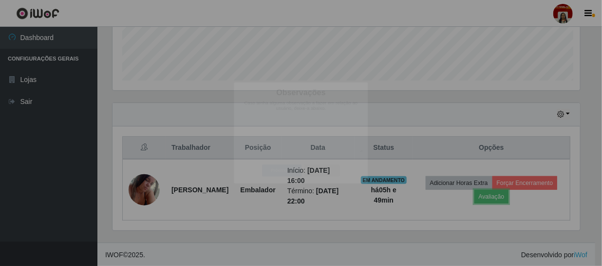
scroll to position [202, 475]
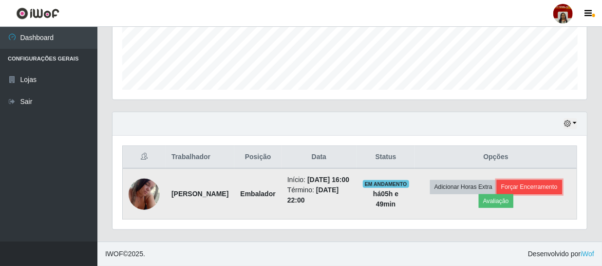
click at [533, 184] on button "Forçar Encerramento" at bounding box center [529, 187] width 65 height 14
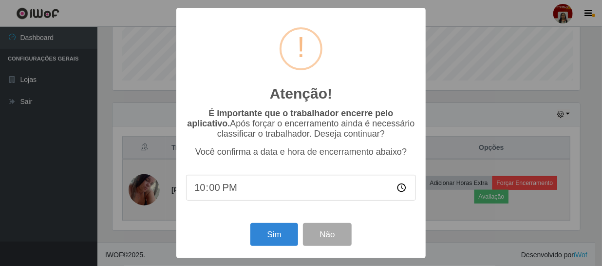
scroll to position [202, 470]
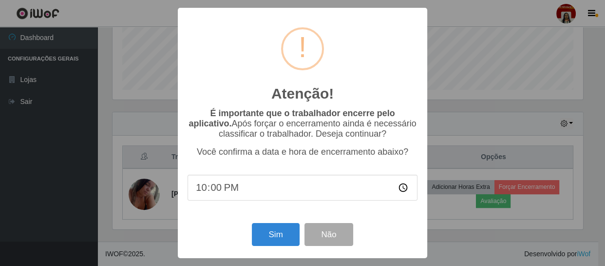
click at [258, 190] on input "22:00" at bounding box center [303, 187] width 230 height 26
click at [224, 187] on input "22:00" at bounding box center [303, 187] width 230 height 26
click at [213, 189] on input "22:00" at bounding box center [303, 187] width 230 height 26
type input "22:30"
click at [283, 232] on button "Sim" at bounding box center [275, 234] width 47 height 23
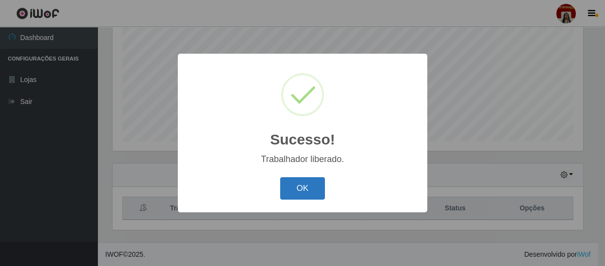
click at [306, 187] on button "OK" at bounding box center [302, 188] width 45 height 23
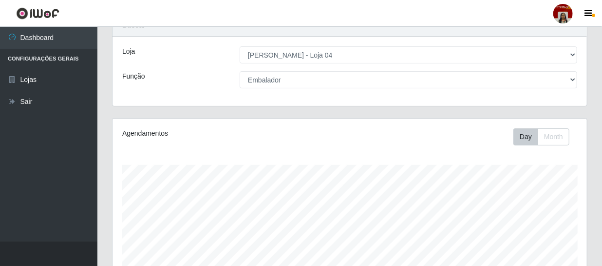
scroll to position [0, 0]
